Goal: Download file/media

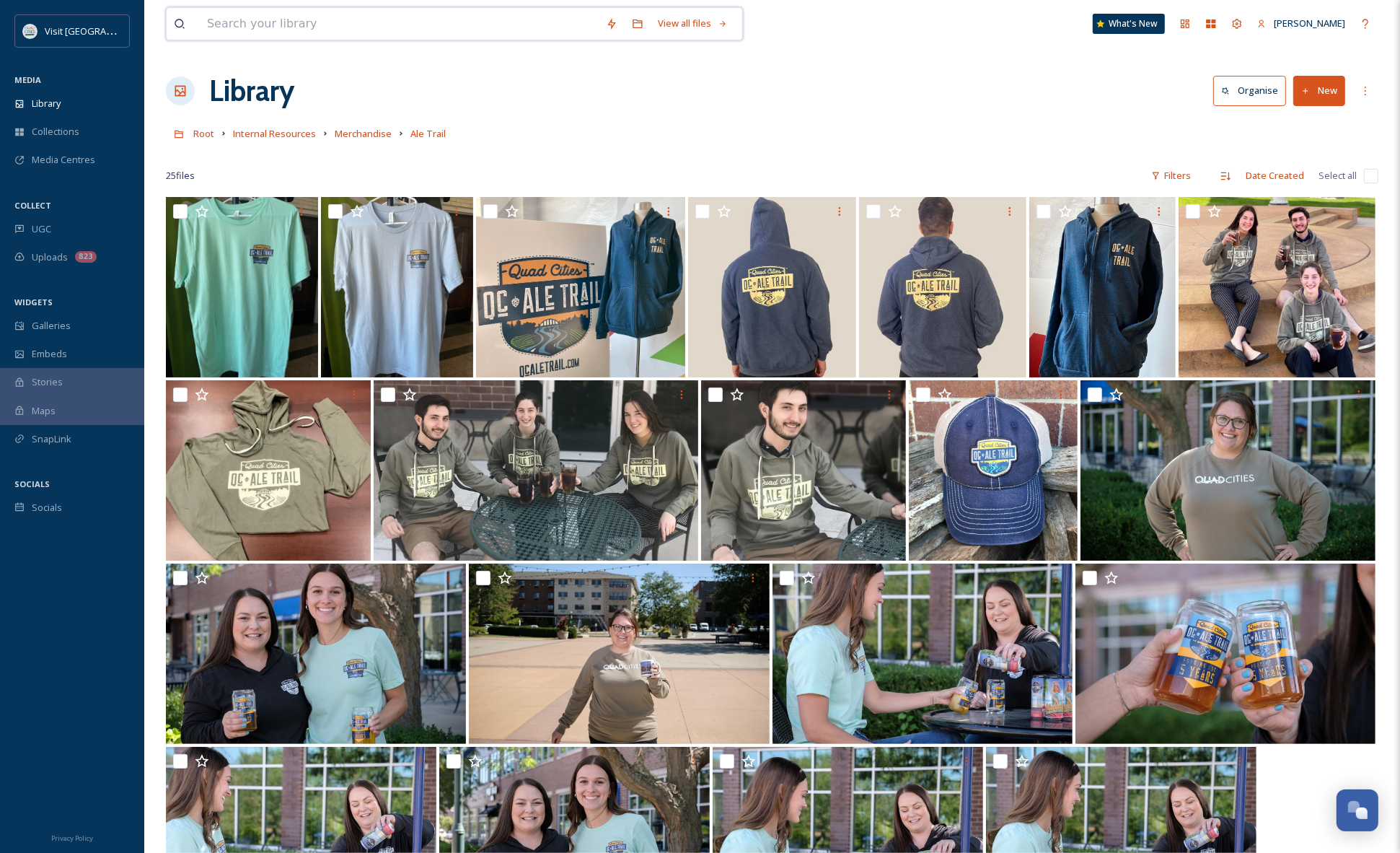
click at [238, 23] on input at bounding box center [399, 24] width 399 height 32
click at [339, 21] on input at bounding box center [399, 24] width 399 height 32
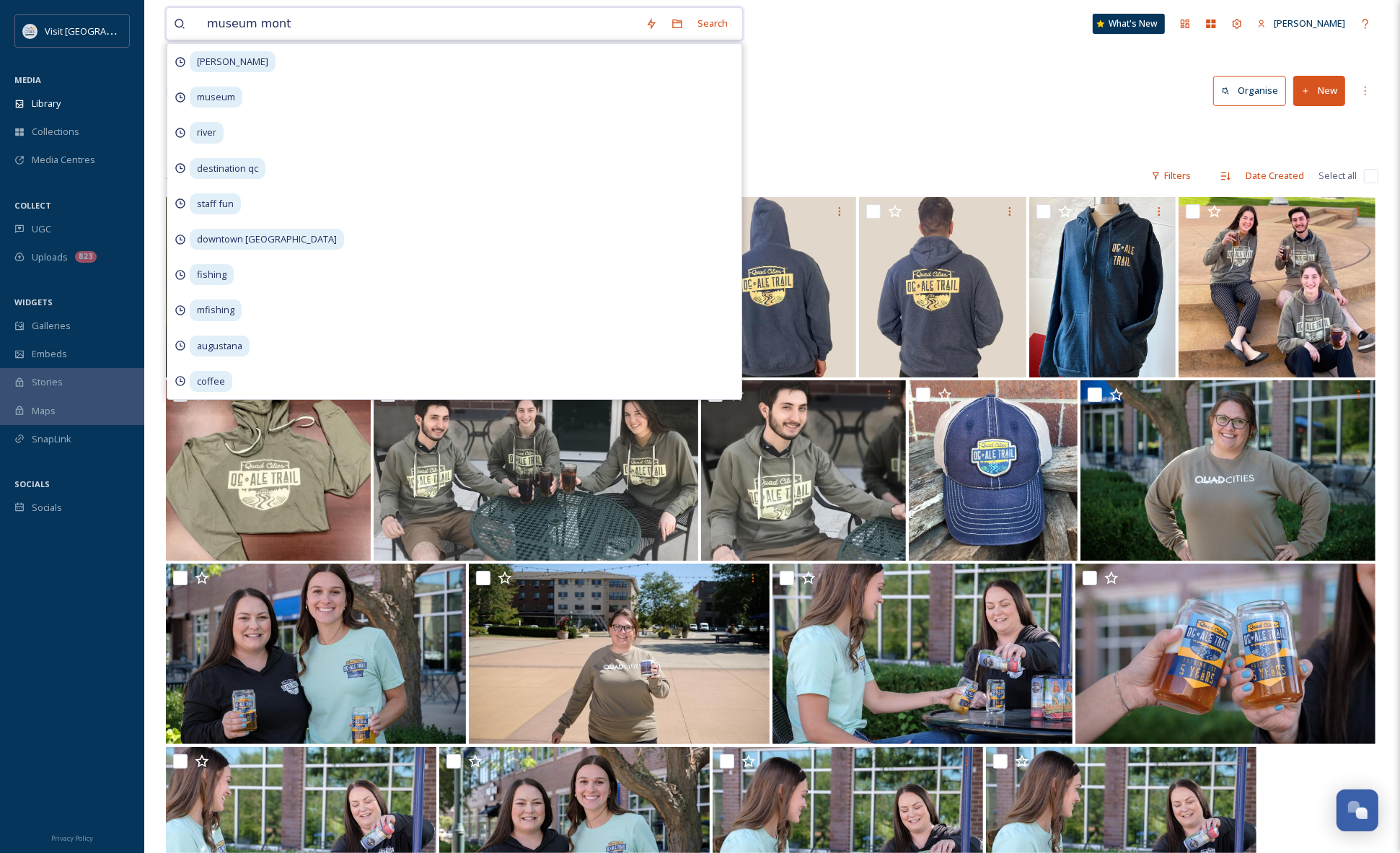
type input "museum month"
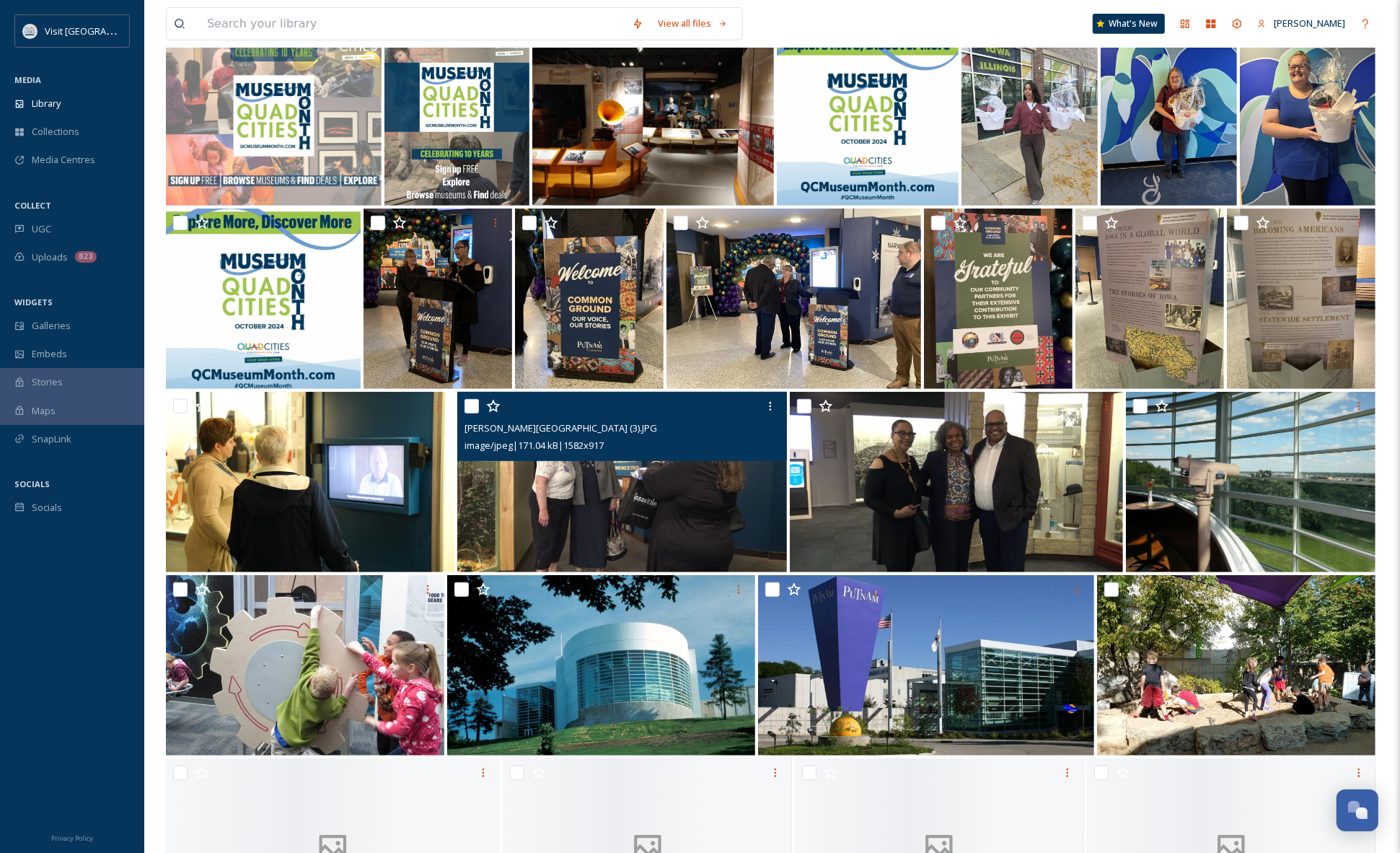
scroll to position [780, 0]
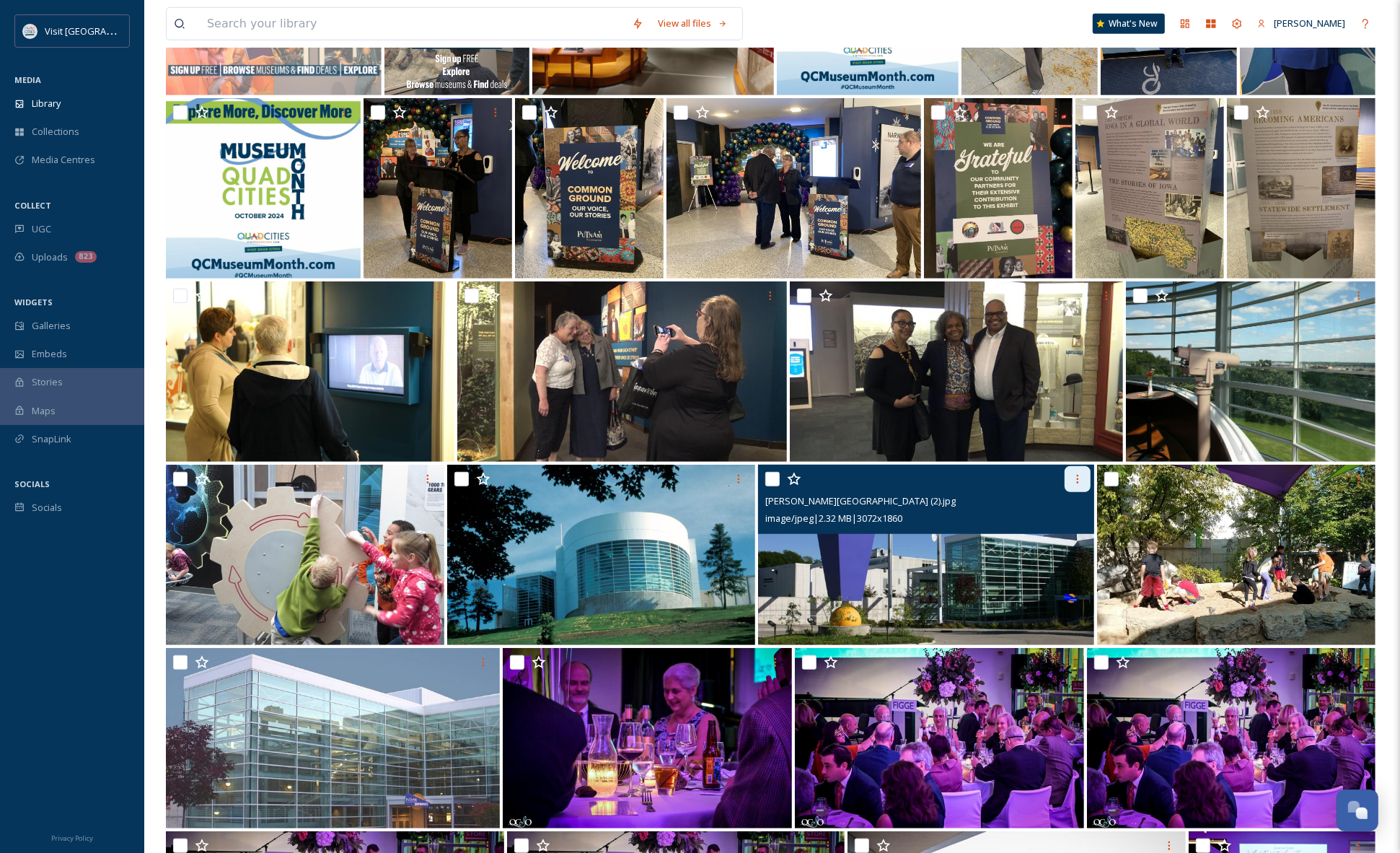
click at [1068, 476] on div at bounding box center [1077, 479] width 26 height 26
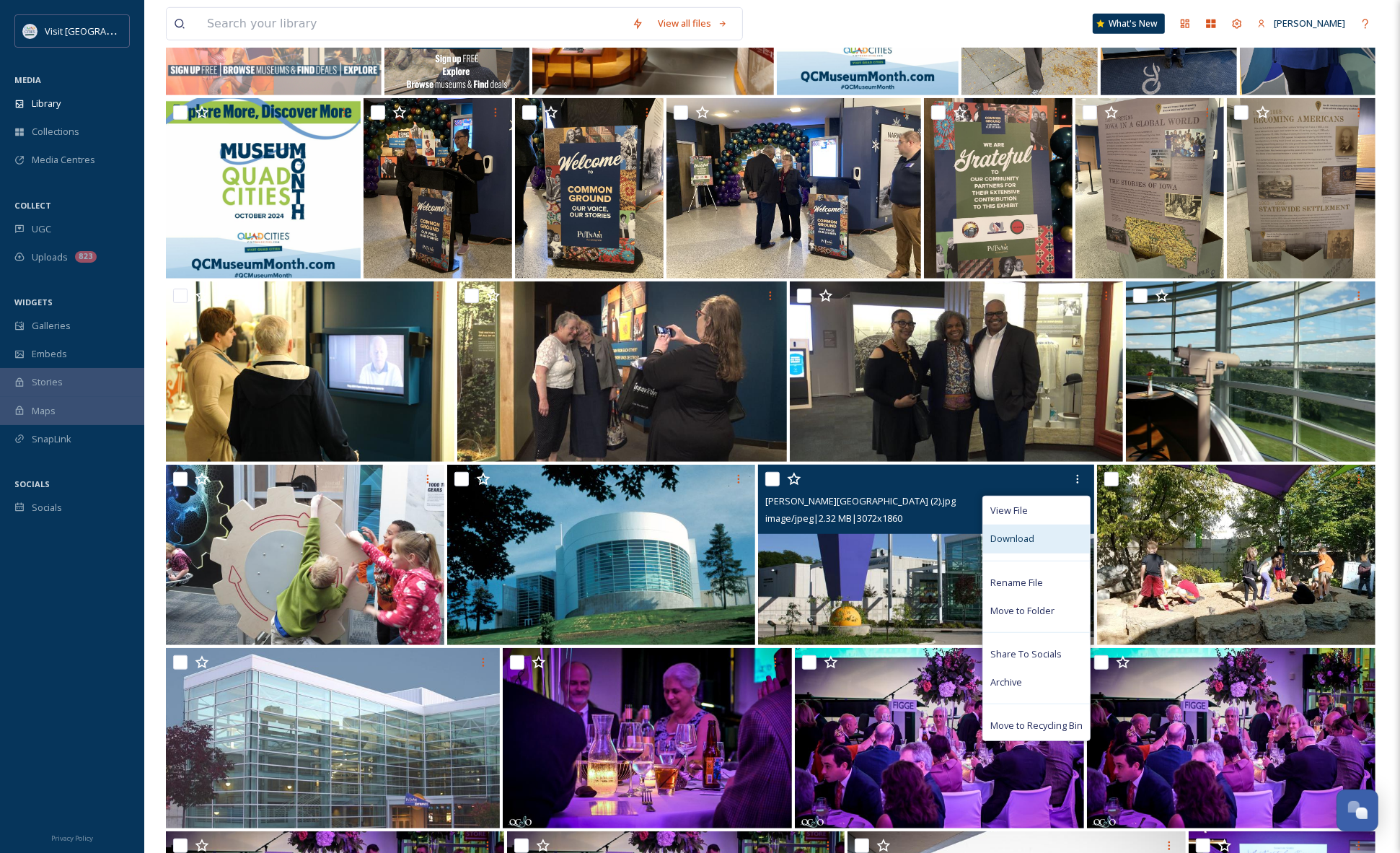
click at [1011, 538] on span "Download" at bounding box center [1013, 539] width 44 height 14
